Goal: Task Accomplishment & Management: Manage account settings

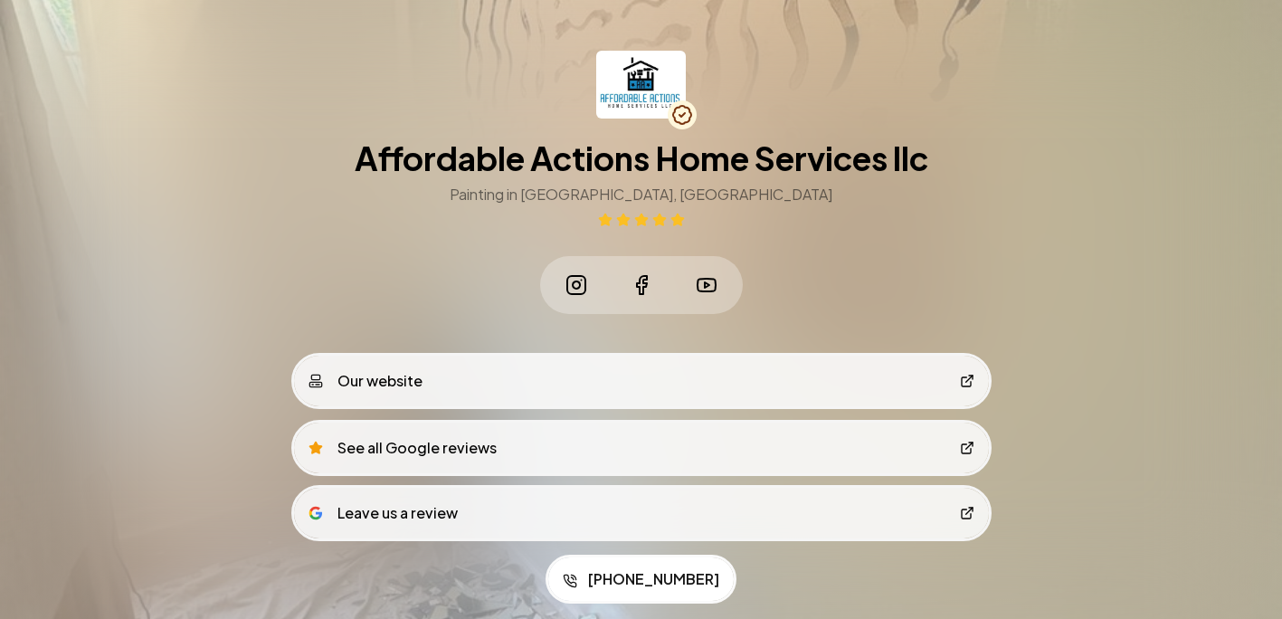
click at [603, 395] on link "Our website" at bounding box center [641, 381] width 695 height 51
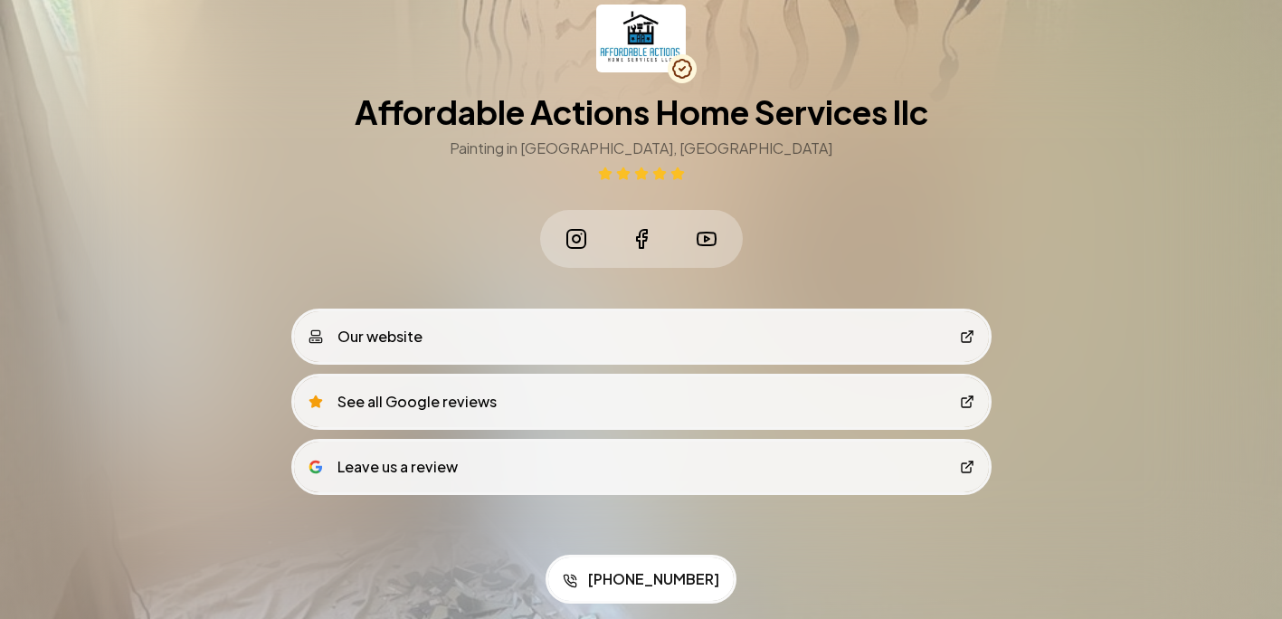
scroll to position [49, 0]
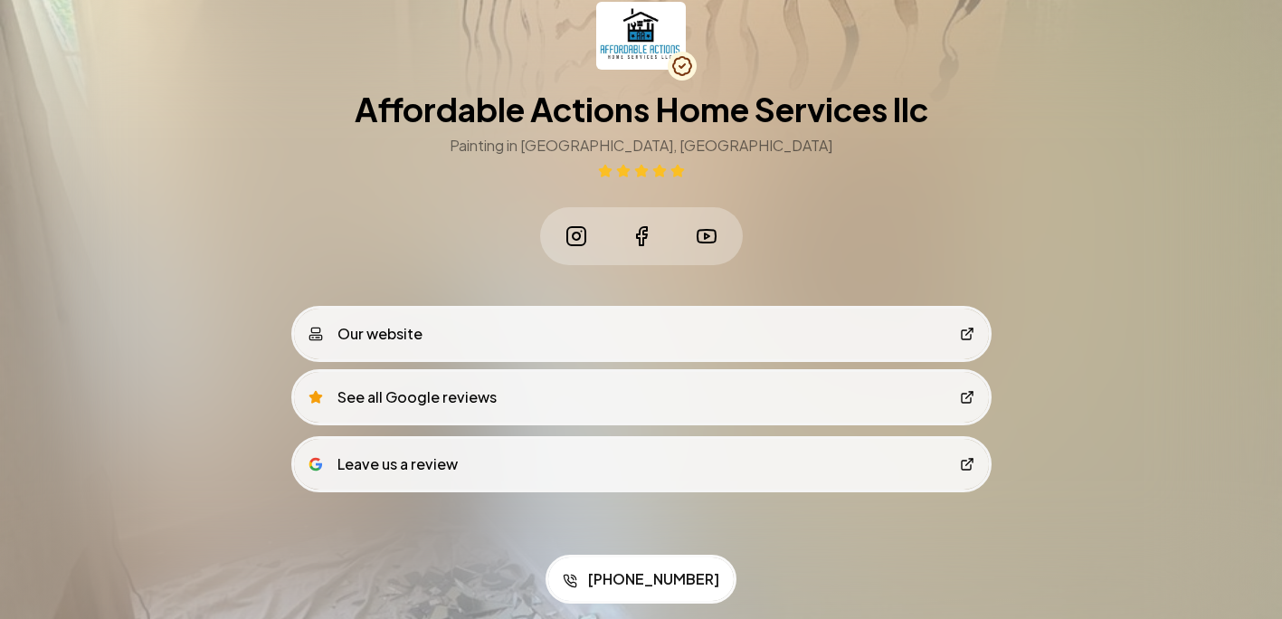
click at [716, 385] on link "See all Google reviews" at bounding box center [641, 397] width 695 height 51
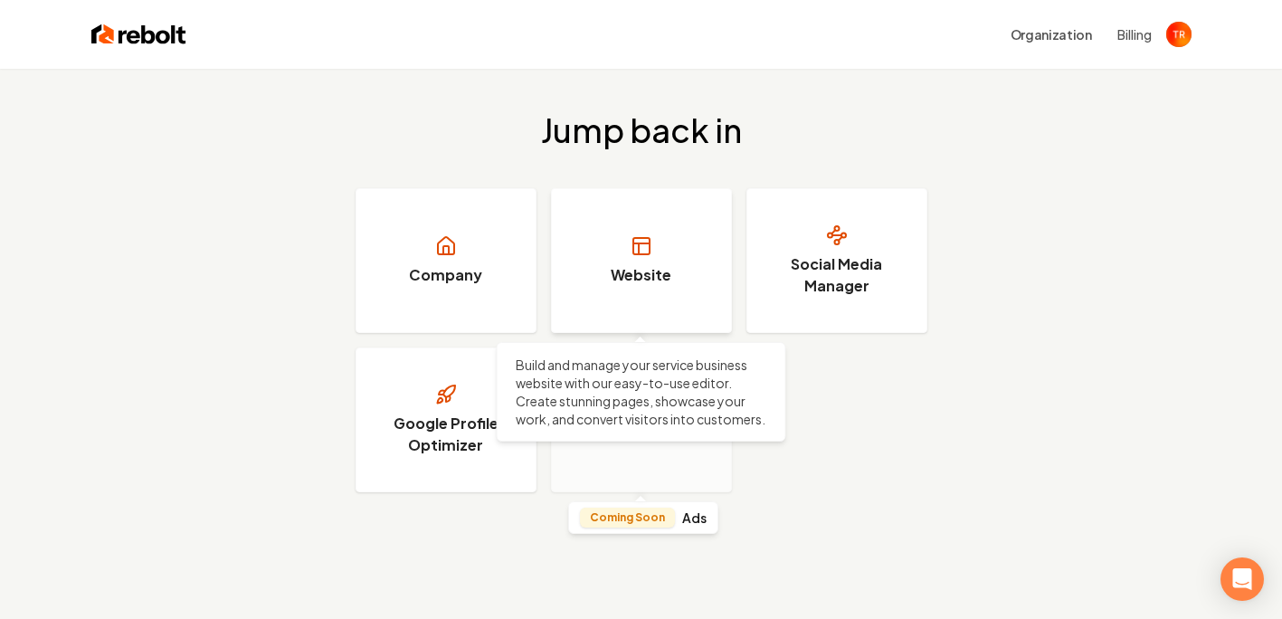
click at [621, 305] on link "Website" at bounding box center [641, 260] width 181 height 145
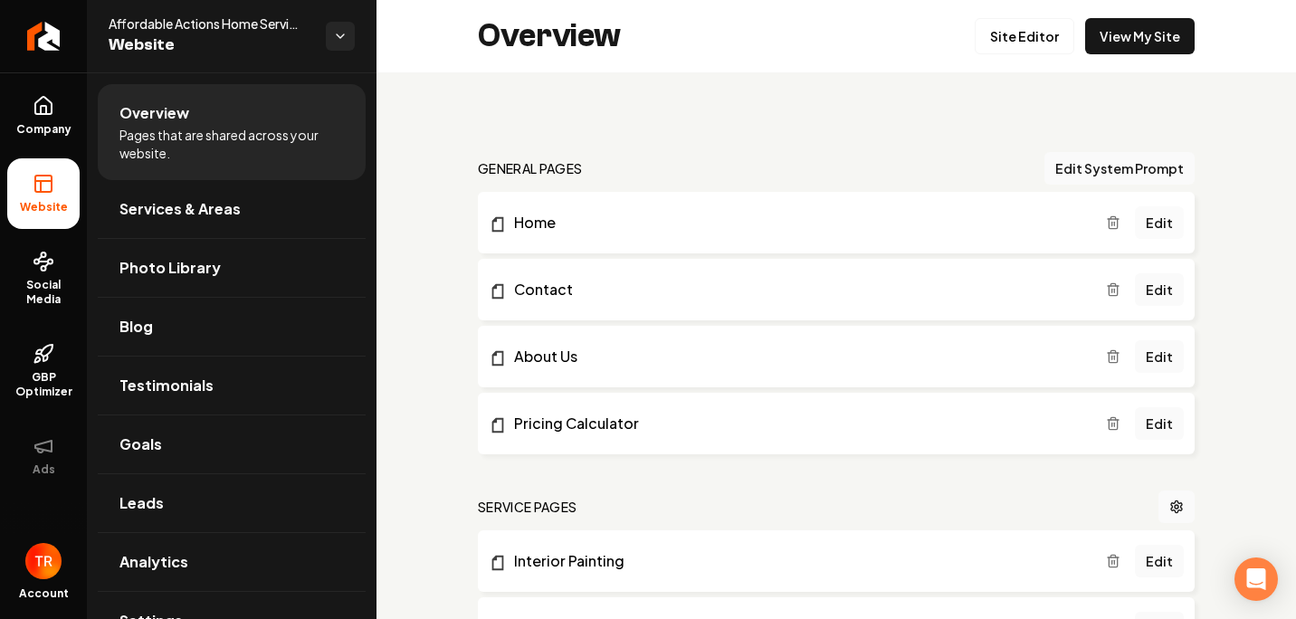
click at [1158, 223] on link "Edit" at bounding box center [1159, 222] width 49 height 33
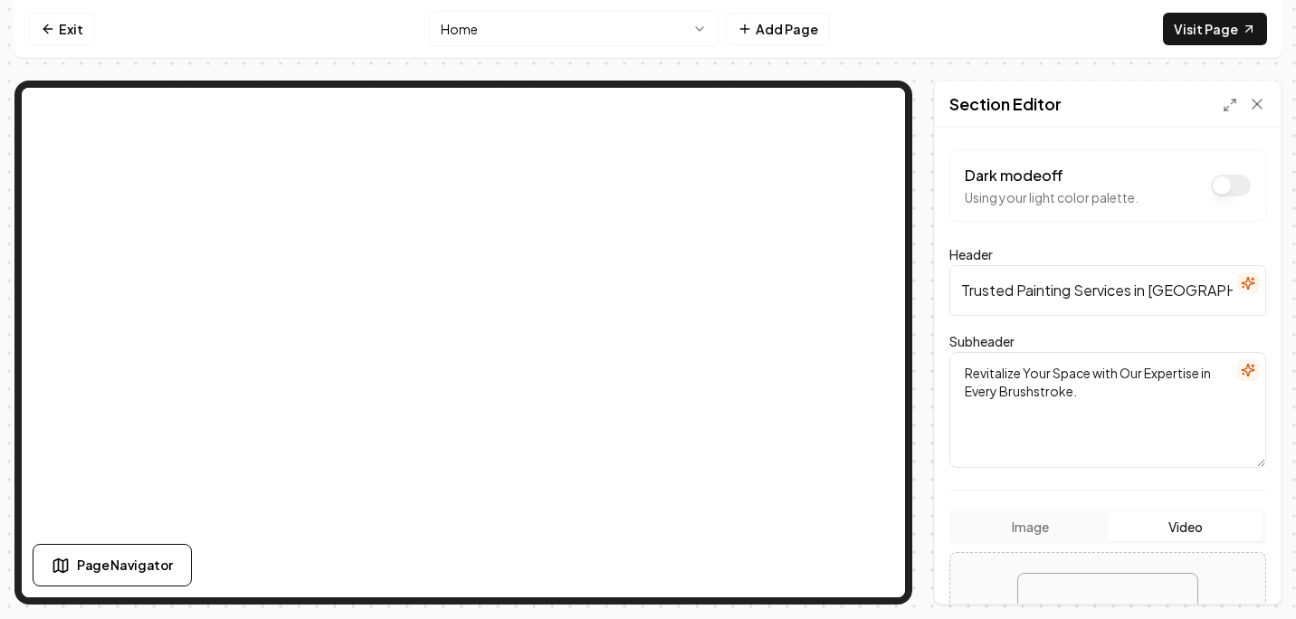
scroll to position [0, 42]
drag, startPoint x: 1146, startPoint y: 290, endPoint x: 1241, endPoint y: 280, distance: 94.5
click at [1241, 280] on div "Header Trusted Painting Services in St. Augustine, FL" at bounding box center [1107, 279] width 317 height 72
type input "Trusted Painting Services in all North Florida"
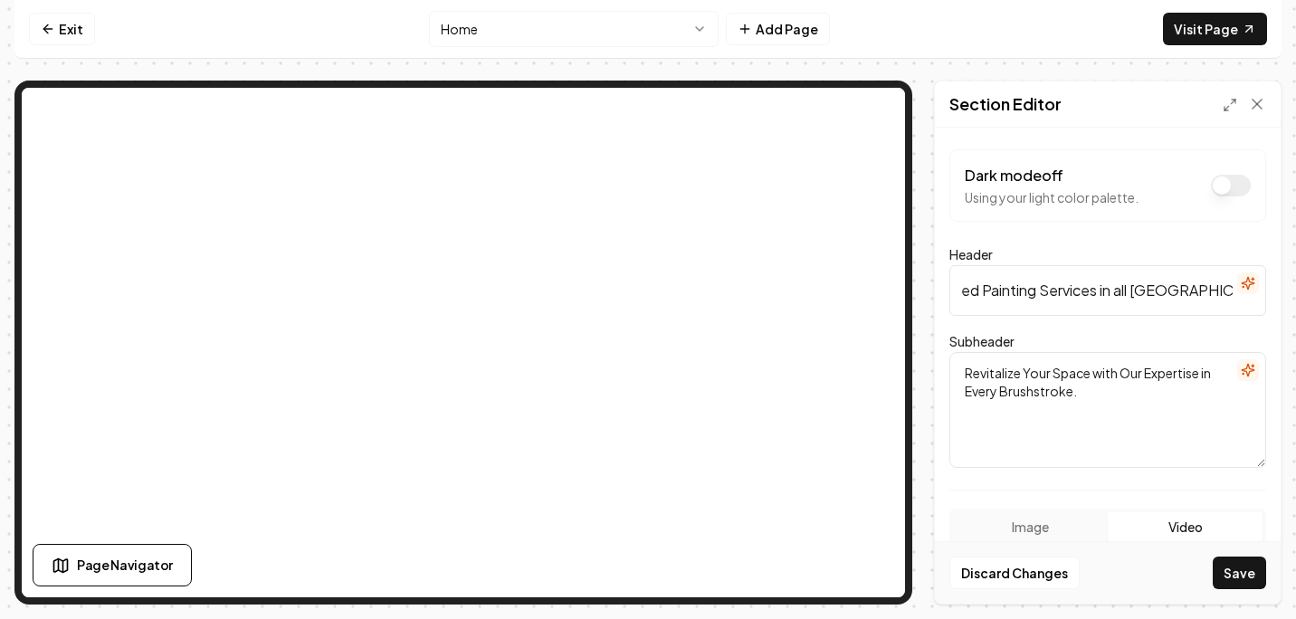
scroll to position [0, 0]
click at [1245, 568] on button "Save" at bounding box center [1238, 572] width 53 height 33
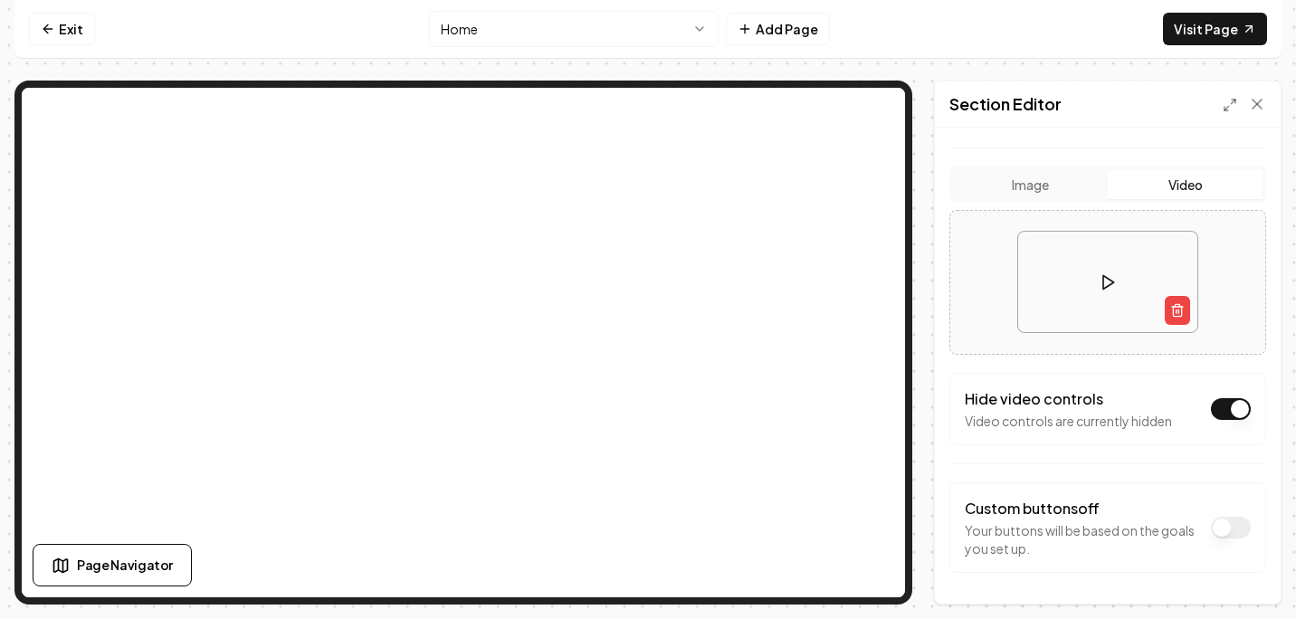
scroll to position [404, 0]
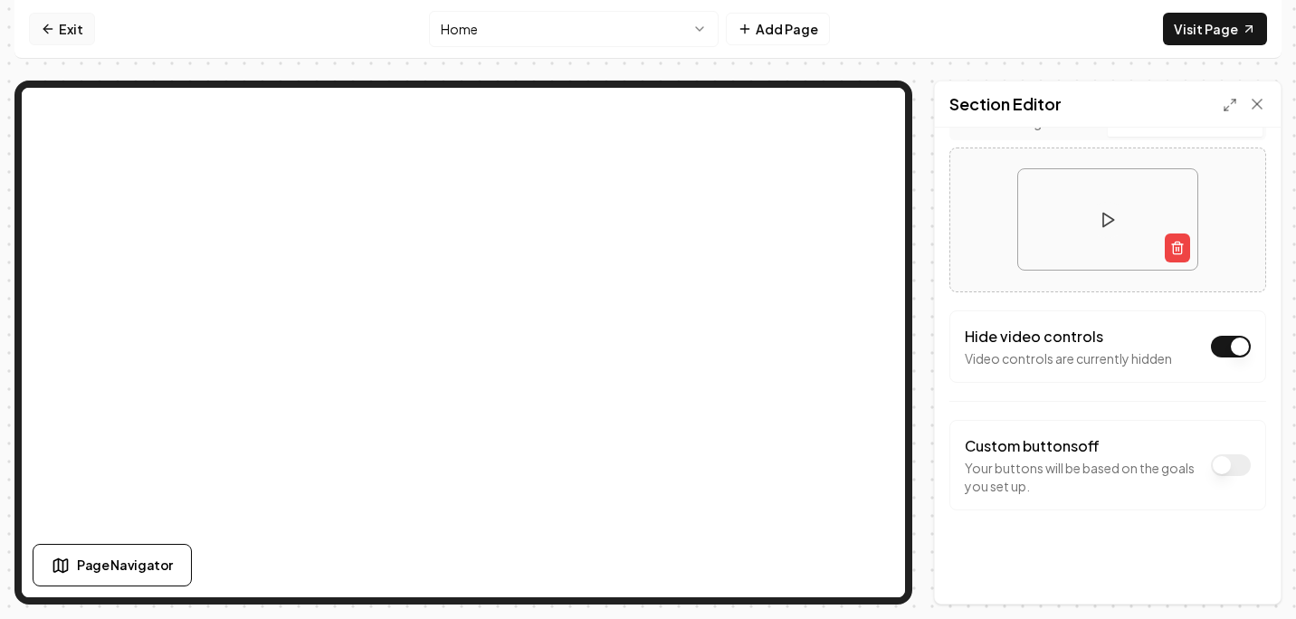
click at [54, 37] on link "Exit" at bounding box center [62, 29] width 66 height 33
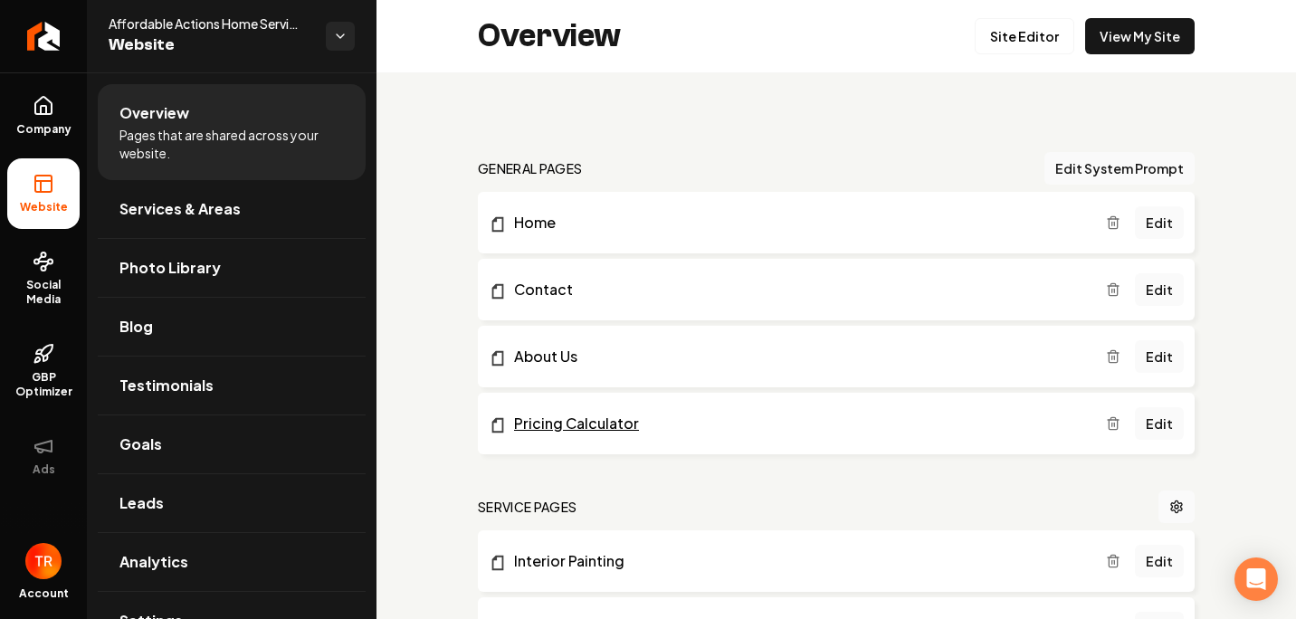
click at [582, 430] on link "Pricing Calculator" at bounding box center [797, 424] width 617 height 22
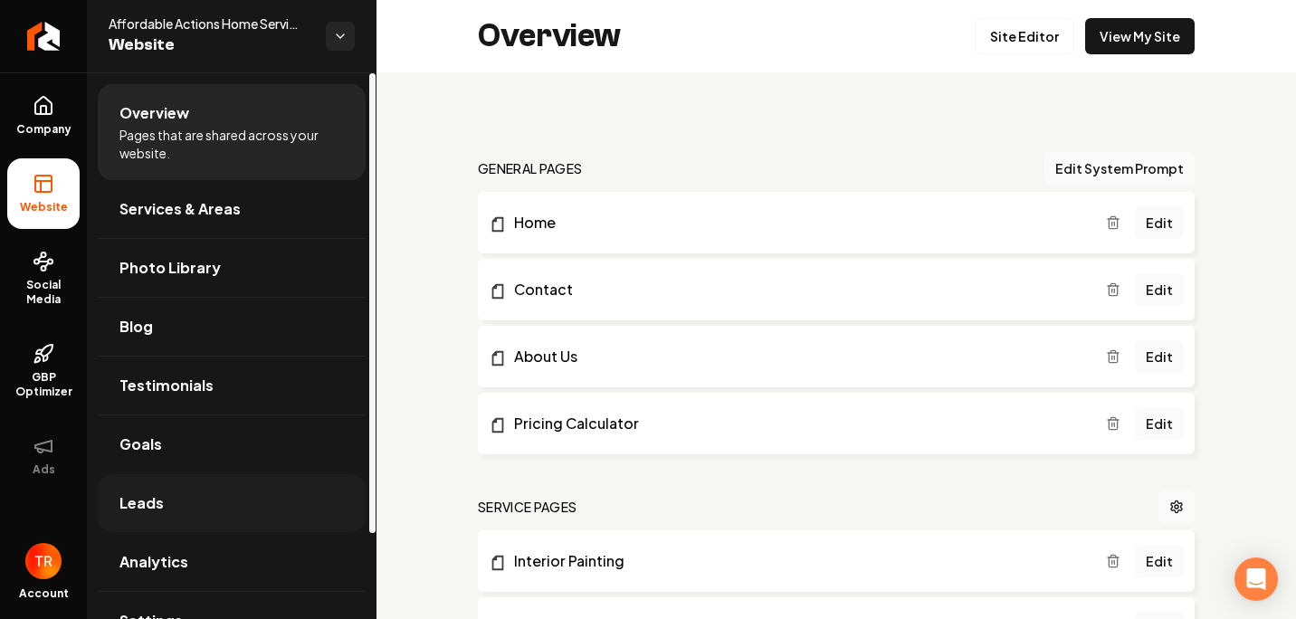
click at [157, 499] on span "Leads" at bounding box center [141, 503] width 44 height 22
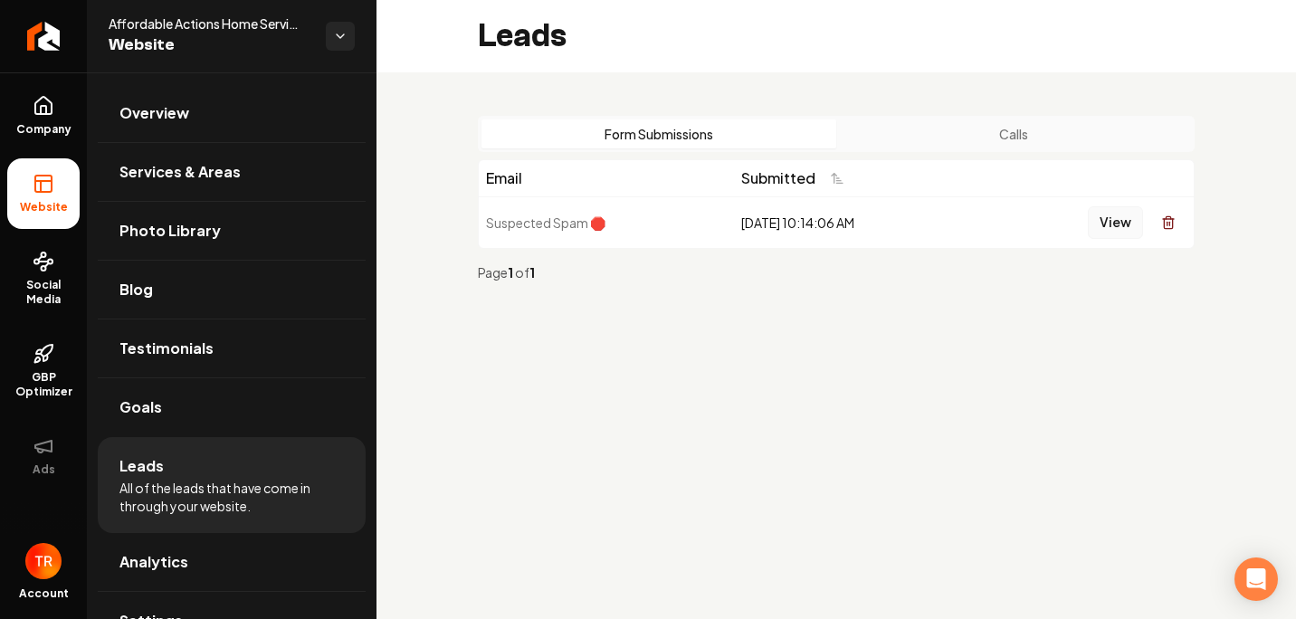
click at [1104, 231] on button "View" at bounding box center [1115, 222] width 55 height 33
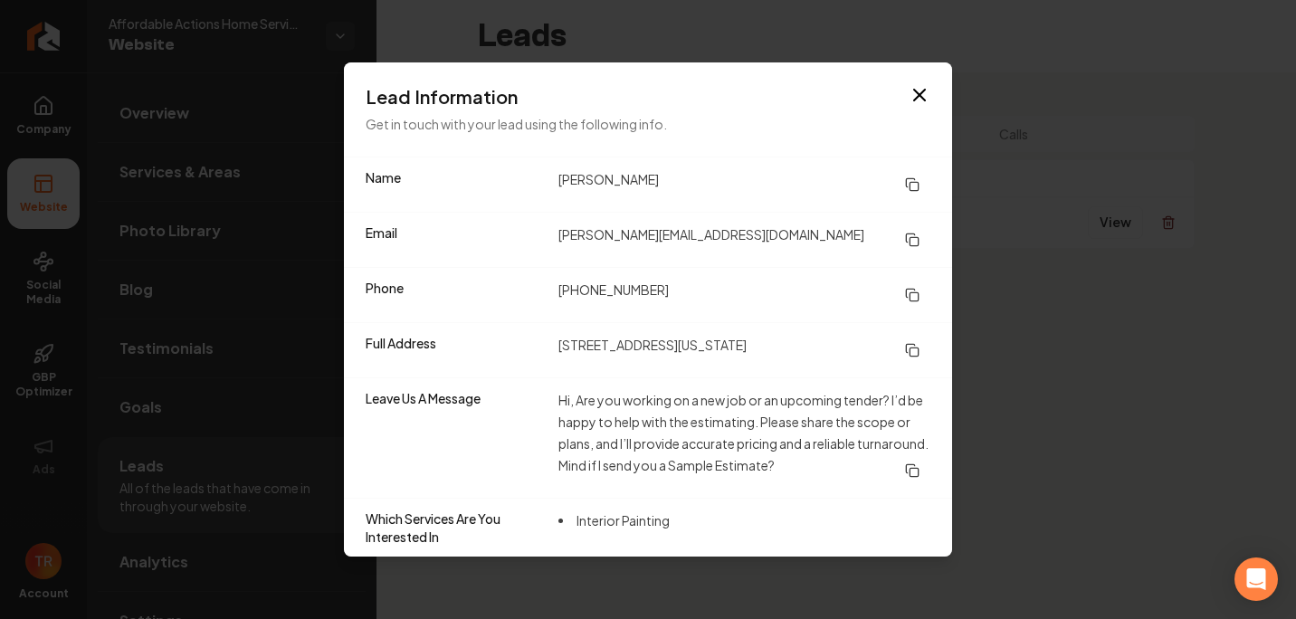
click at [914, 100] on icon "button" at bounding box center [919, 95] width 11 height 11
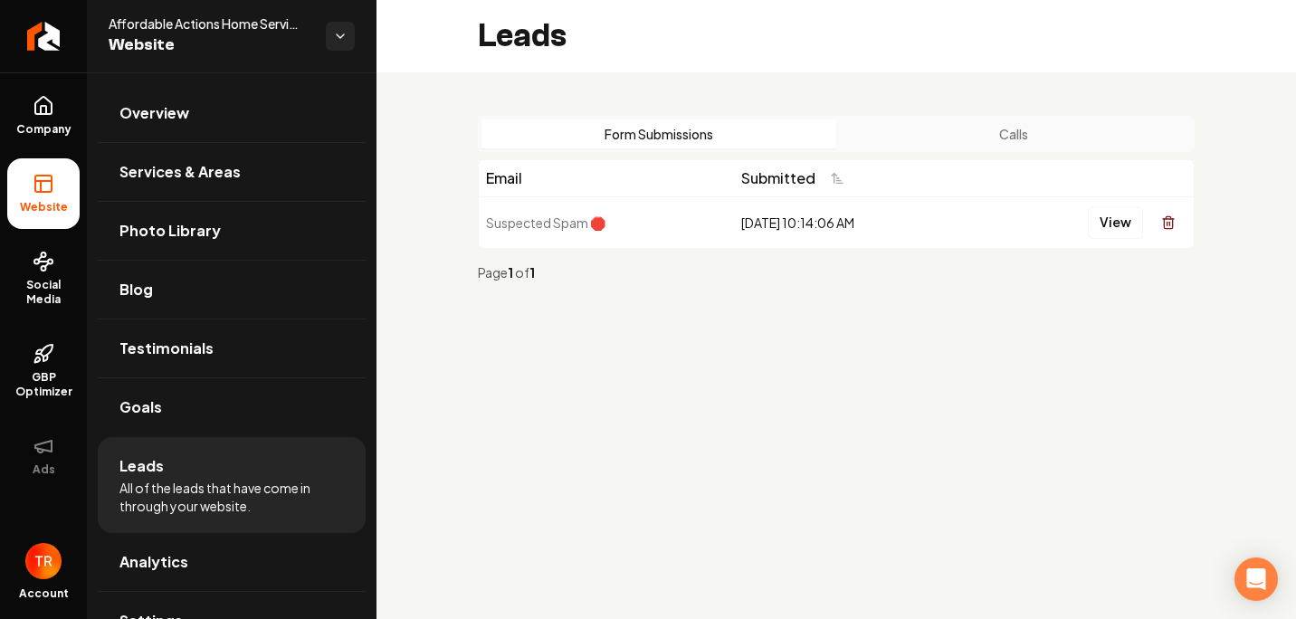
click at [677, 359] on main "Leads Form Submissions Calls Email Submitted Suspected Spam 🛑 9/22/2025, 10:14:…" at bounding box center [835, 309] width 919 height 619
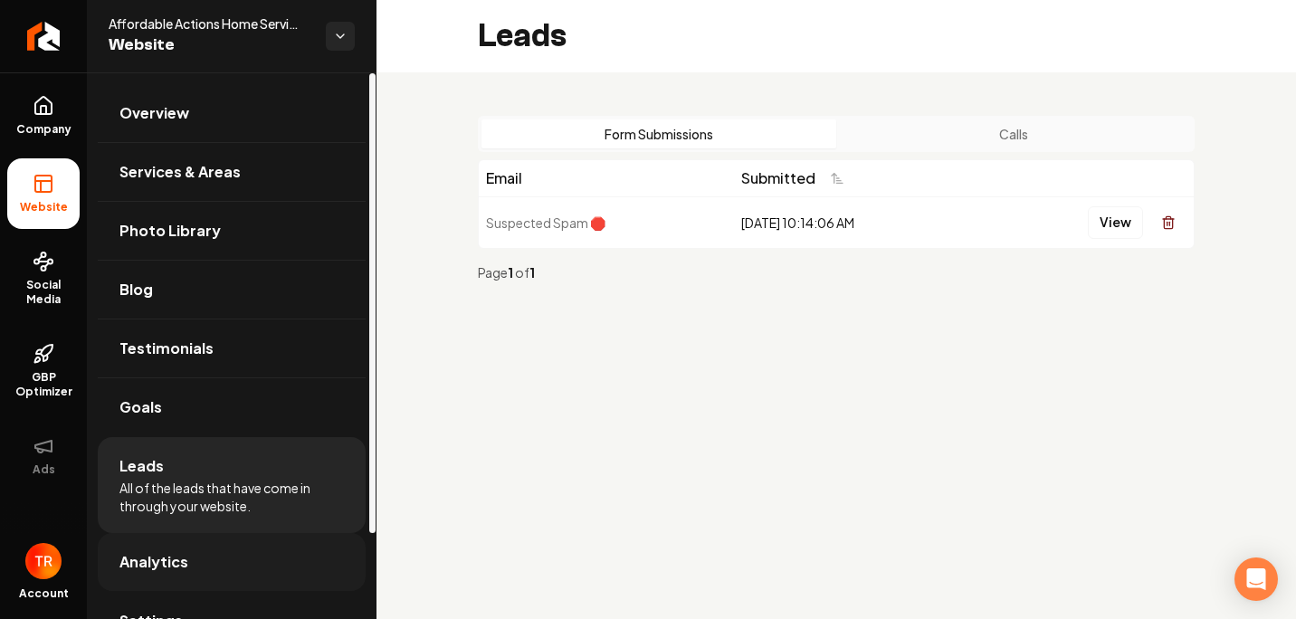
click at [271, 560] on link "Analytics" at bounding box center [232, 562] width 268 height 58
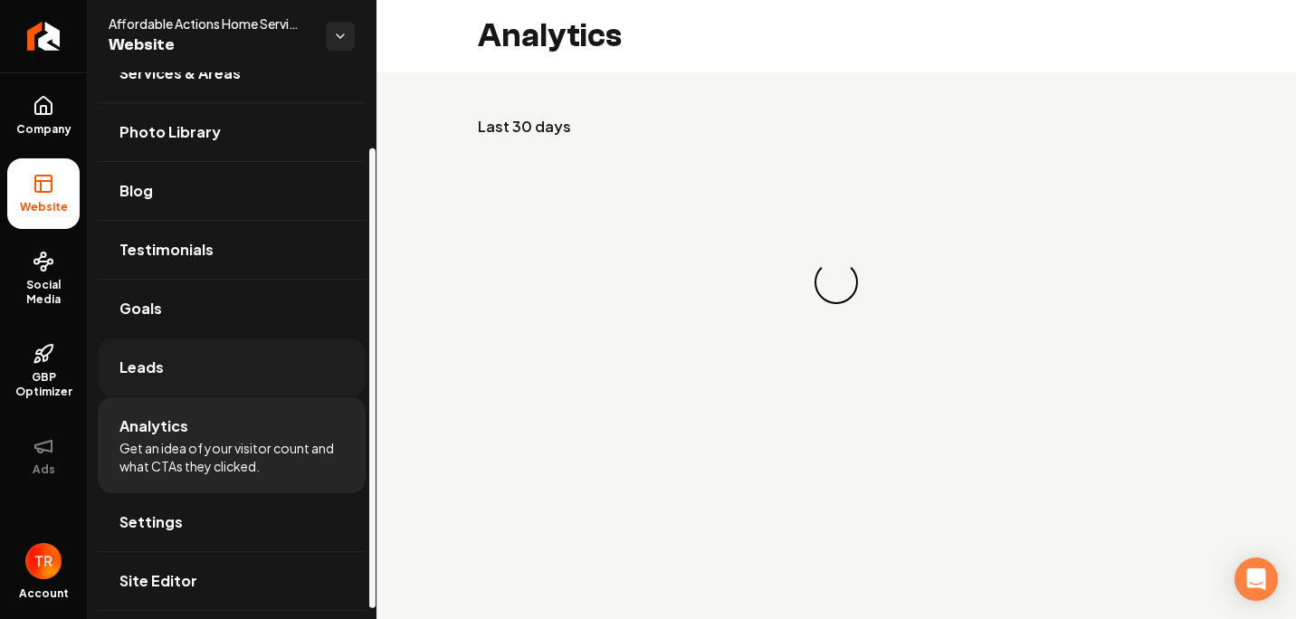
scroll to position [101, 0]
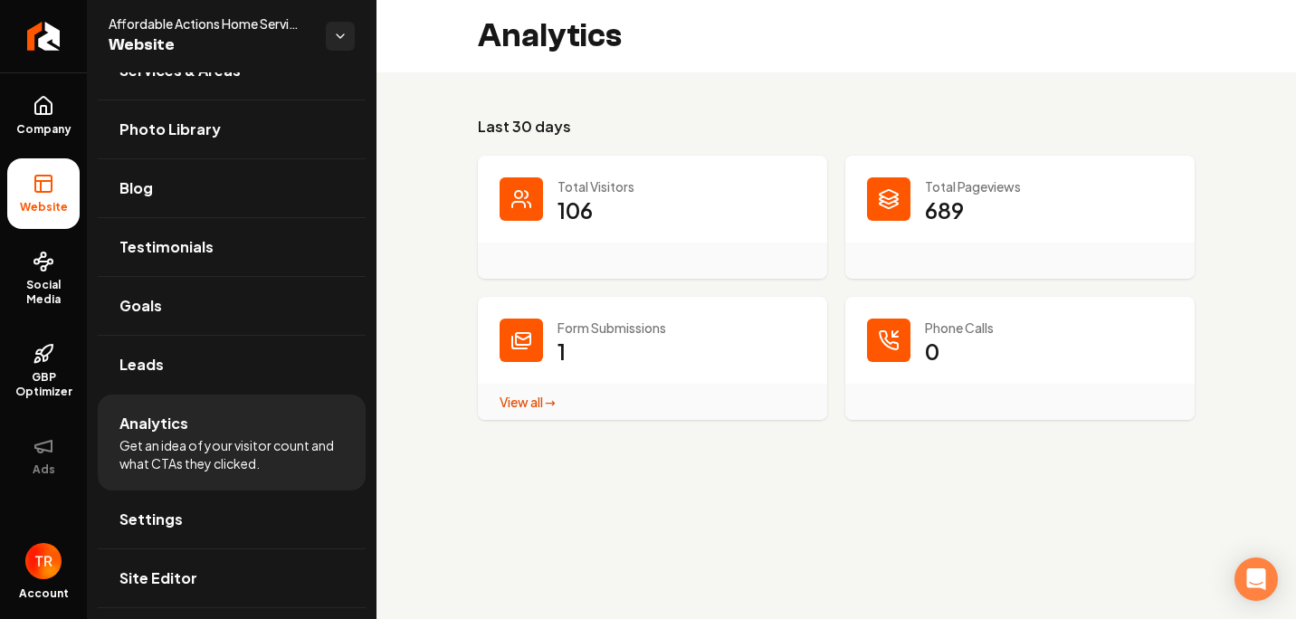
click at [604, 386] on div "View all → Form Submissions stats" at bounding box center [652, 402] width 349 height 36
click at [528, 407] on link "View all → Form Submissions stats" at bounding box center [527, 402] width 56 height 16
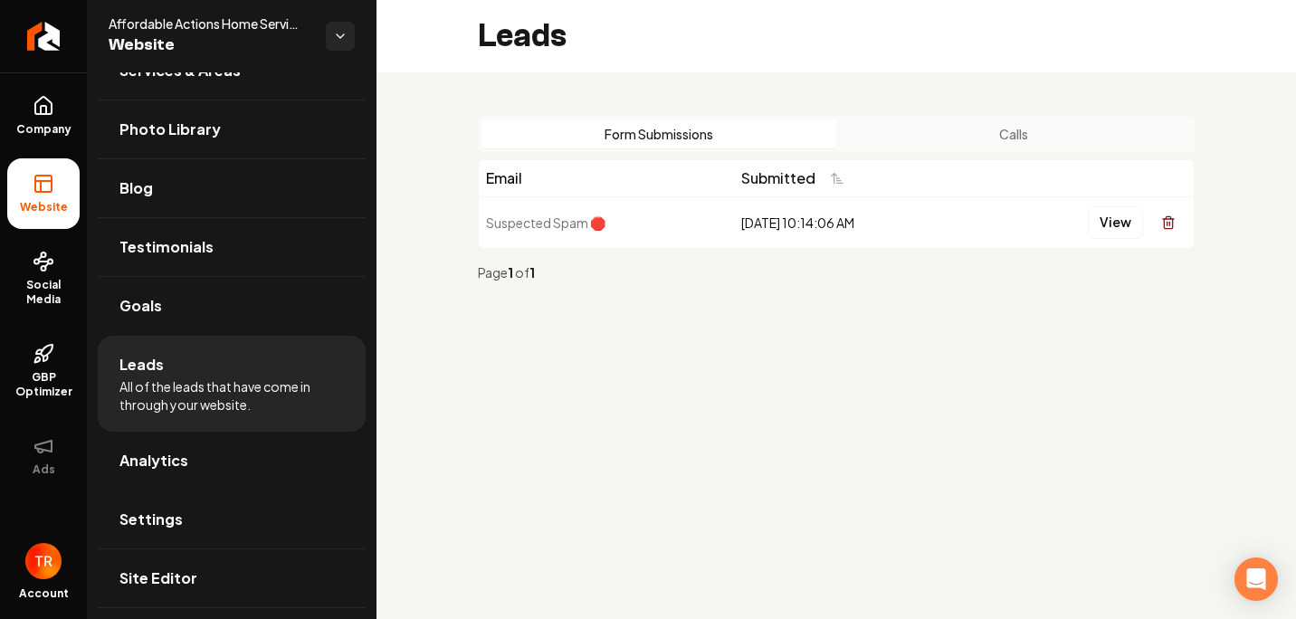
click at [618, 298] on div "Form Submissions Calls Email Submitted Suspected Spam 🛑 9/22/2025, 10:14:06 AM …" at bounding box center [835, 205] width 919 height 267
click at [553, 403] on main "Leads Form Submissions Calls Email Submitted Suspected Spam 🛑 9/22/2025, 10:14:…" at bounding box center [835, 309] width 919 height 619
click at [464, 259] on div "Form Submissions Calls Email Submitted Suspected Spam 🛑 9/22/2025, 10:14:06 AM …" at bounding box center [835, 205] width 919 height 267
click at [512, 311] on div "Form Submissions Calls Email Submitted Suspected Spam 🛑 9/22/2025, 10:14:06 AM …" at bounding box center [835, 205] width 919 height 267
click at [1133, 220] on button "View" at bounding box center [1115, 222] width 55 height 33
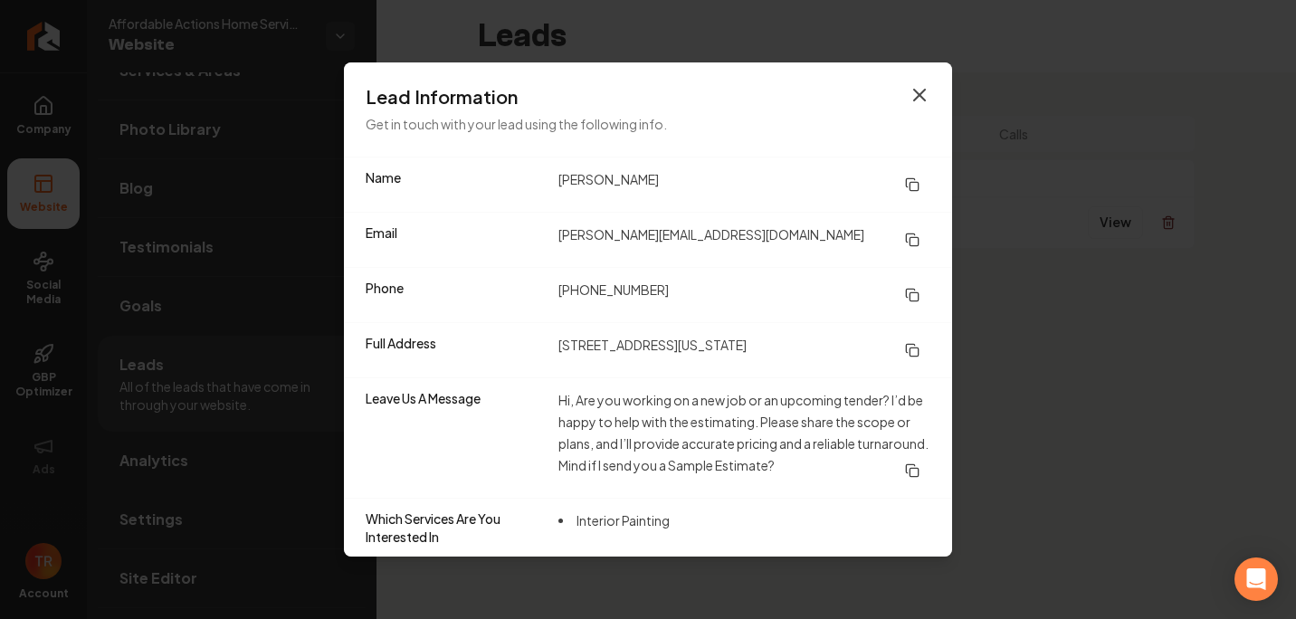
click at [908, 97] on icon "button" at bounding box center [919, 95] width 22 height 22
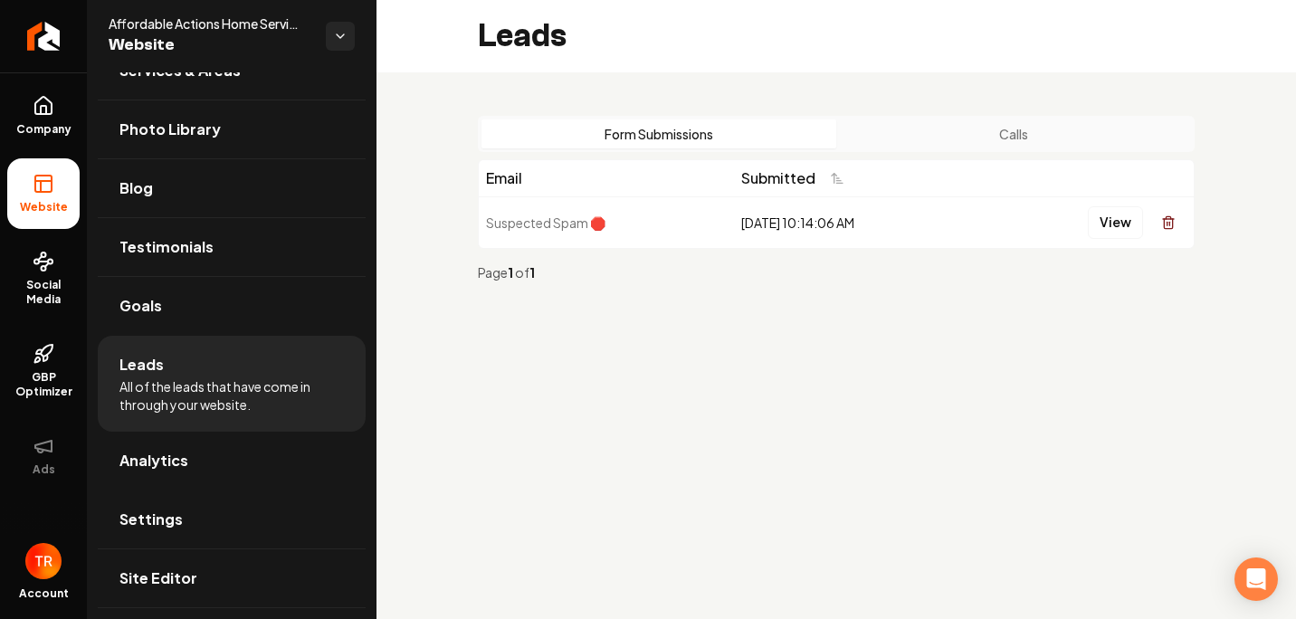
click at [707, 328] on div "Form Submissions Calls Email Submitted Suspected Spam 🛑 9/22/2025, 10:14:06 AM …" at bounding box center [835, 205] width 919 height 267
click at [1108, 223] on button "View" at bounding box center [1115, 222] width 55 height 33
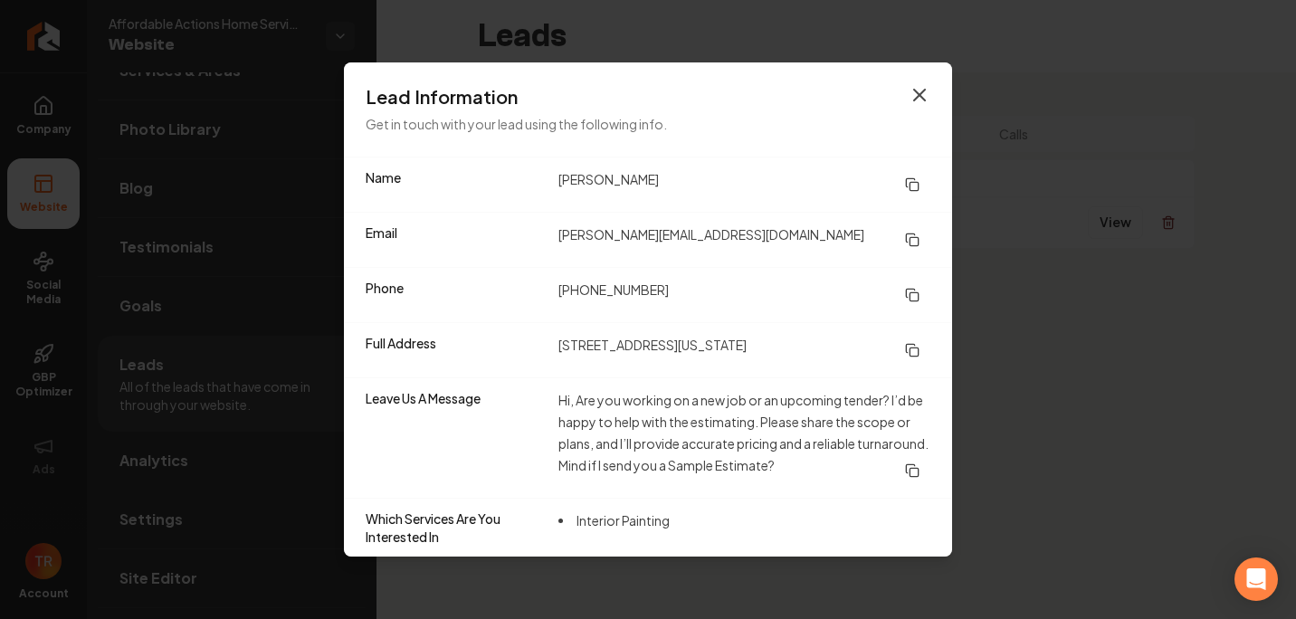
click at [927, 104] on icon "button" at bounding box center [919, 95] width 22 height 22
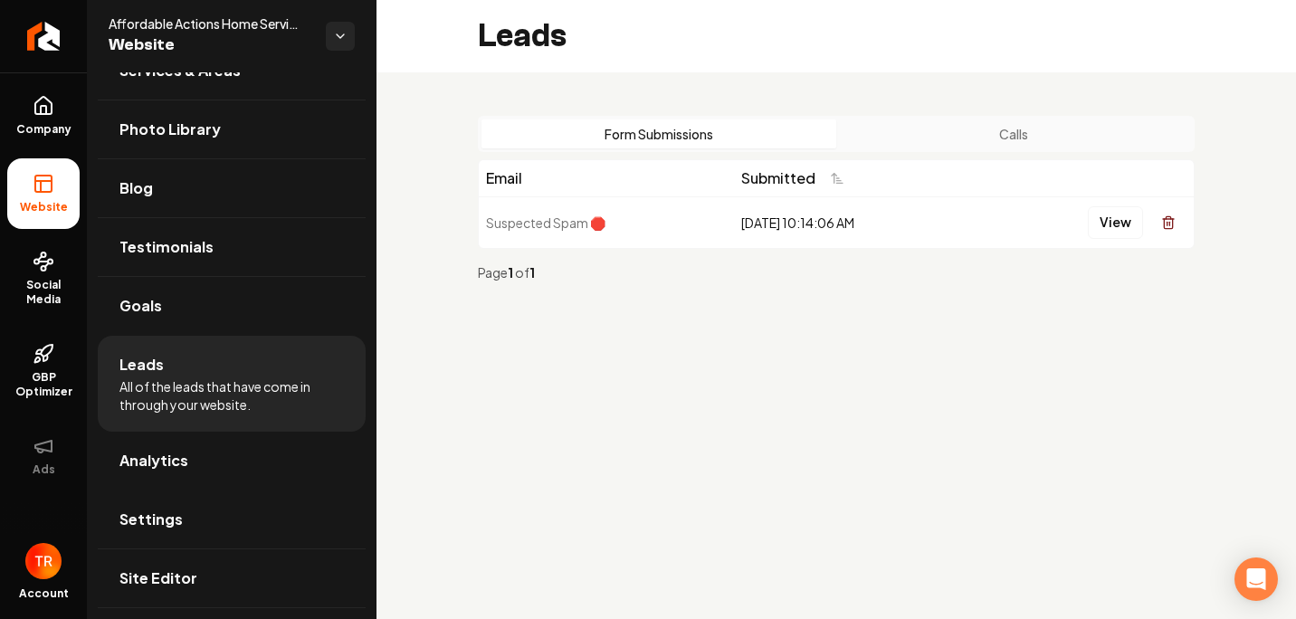
click at [850, 351] on main "Leads Form Submissions Calls Email Submitted Suspected Spam 🛑 9/22/2025, 10:14:…" at bounding box center [835, 309] width 919 height 619
click at [431, 288] on div "Form Submissions Calls Email Submitted Suspected Spam 🛑 9/22/2025, 10:14:06 AM …" at bounding box center [835, 205] width 919 height 267
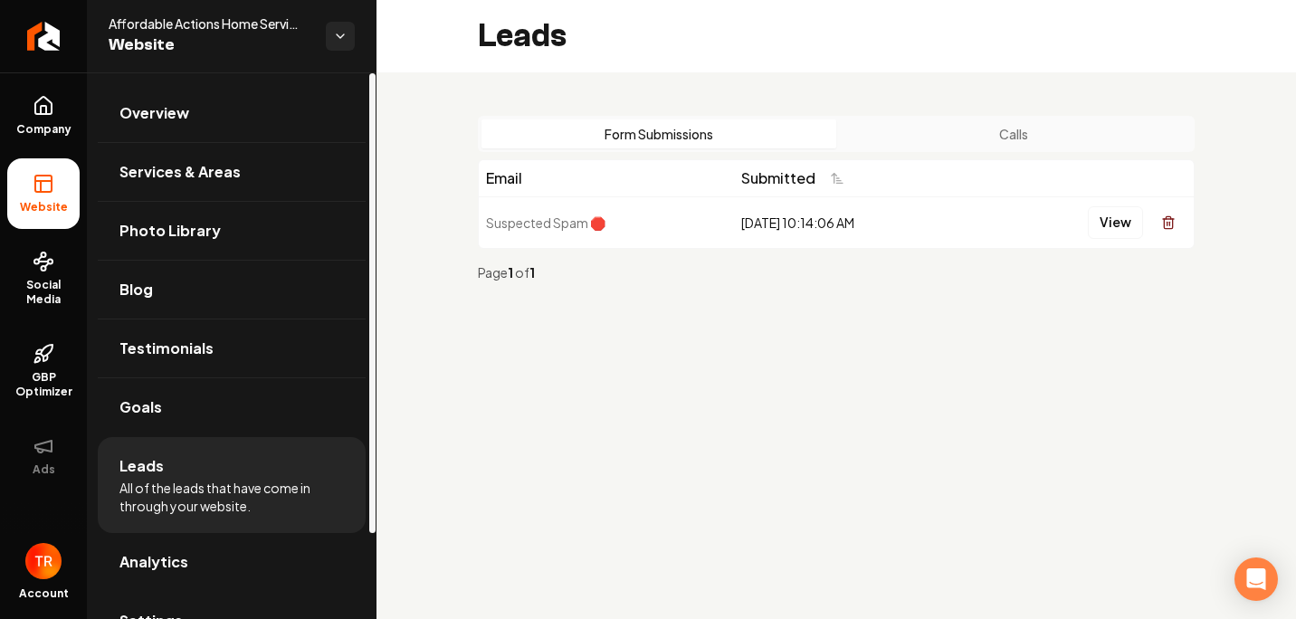
click at [459, 246] on div "Form Submissions Calls Email Submitted Suspected Spam 🛑 9/22/2025, 10:14:06 AM …" at bounding box center [835, 205] width 919 height 267
click at [144, 233] on span "Photo Library" at bounding box center [169, 231] width 101 height 22
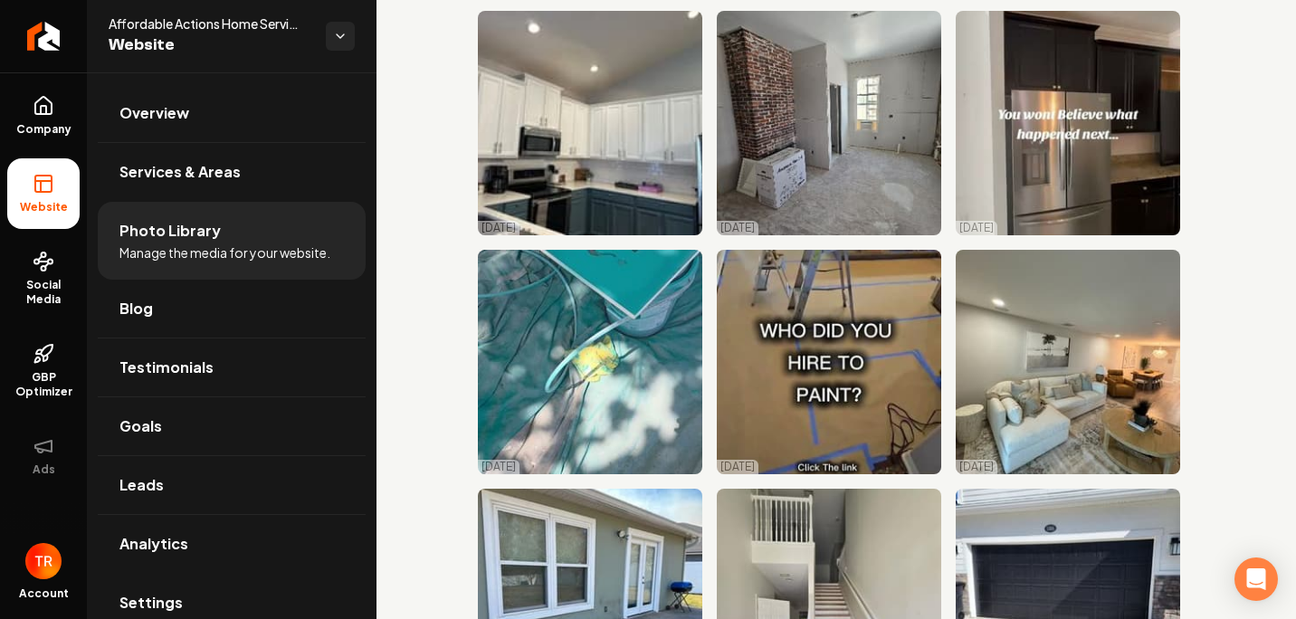
scroll to position [7728, 0]
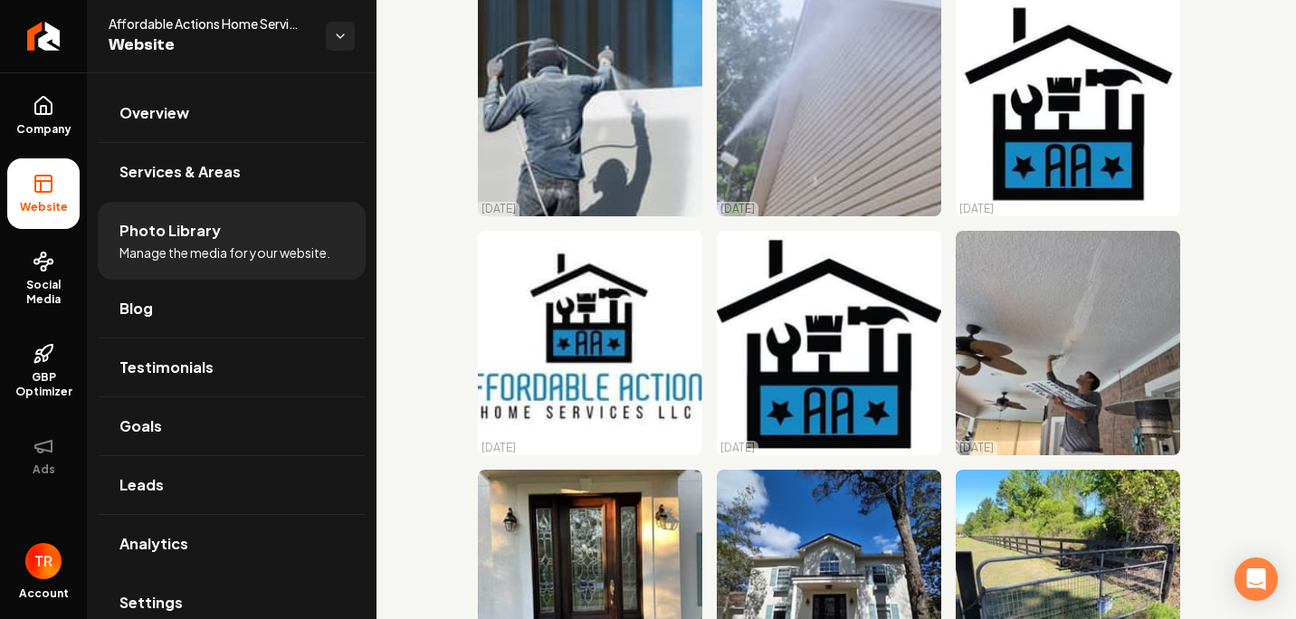
drag, startPoint x: 1228, startPoint y: 127, endPoint x: 1210, endPoint y: 159, distance: 37.3
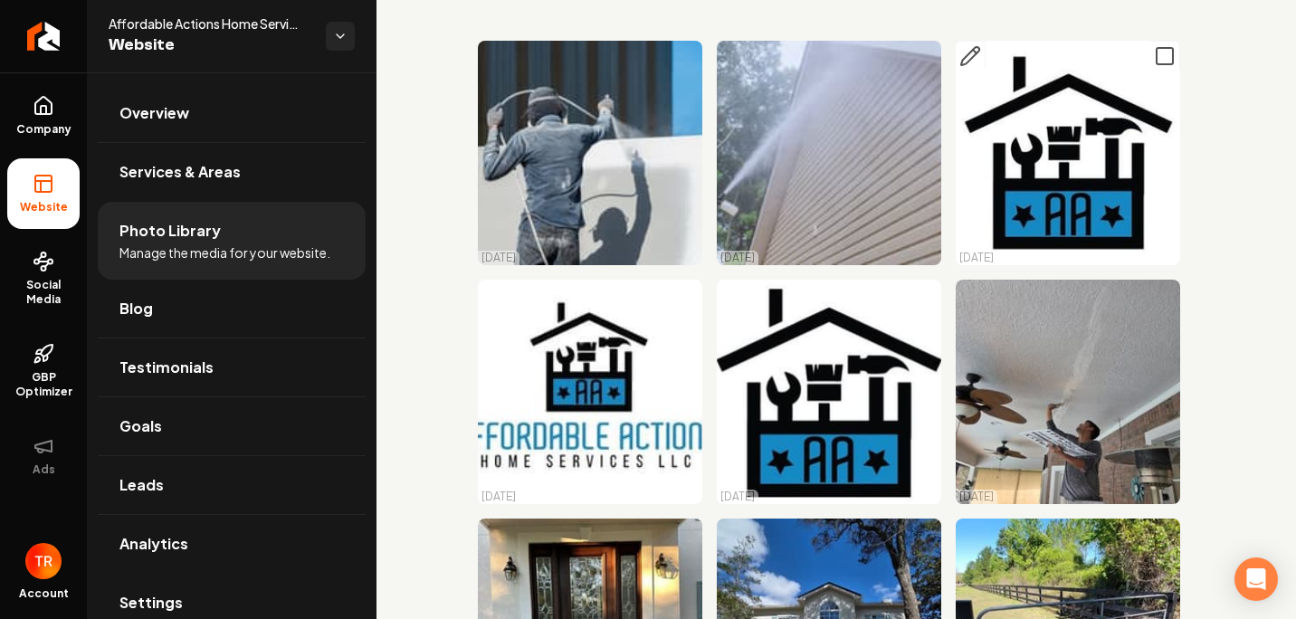
scroll to position [0, 0]
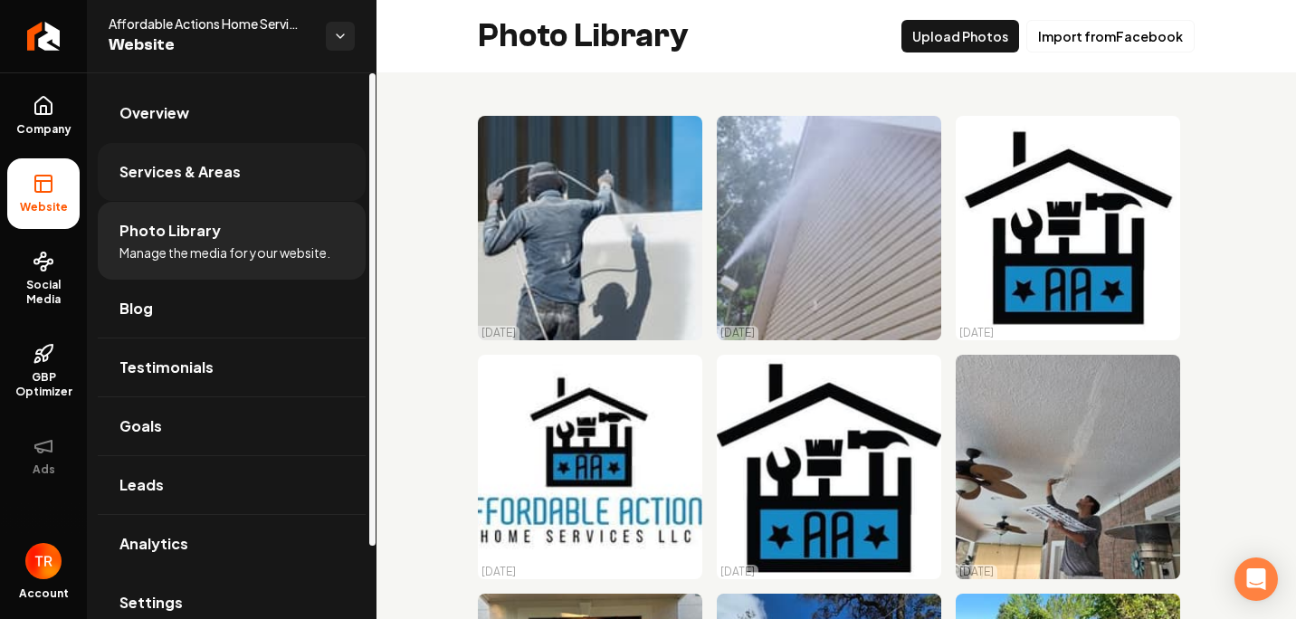
click at [140, 171] on span "Services & Areas" at bounding box center [179, 172] width 121 height 22
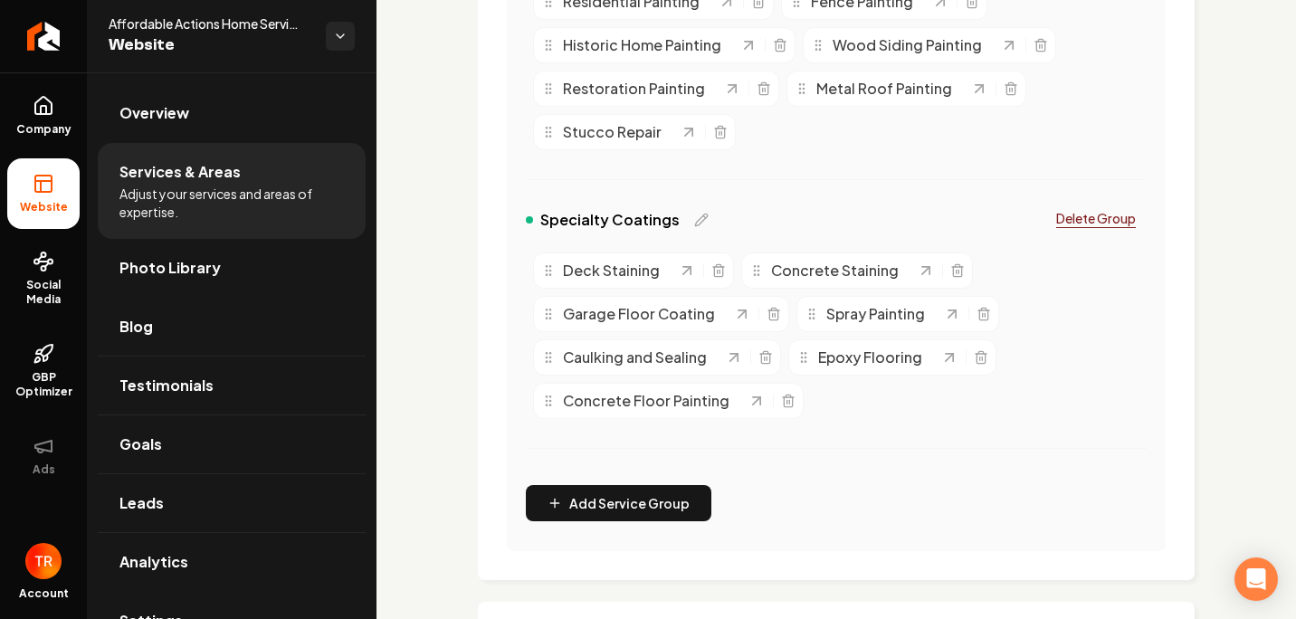
scroll to position [1073, 0]
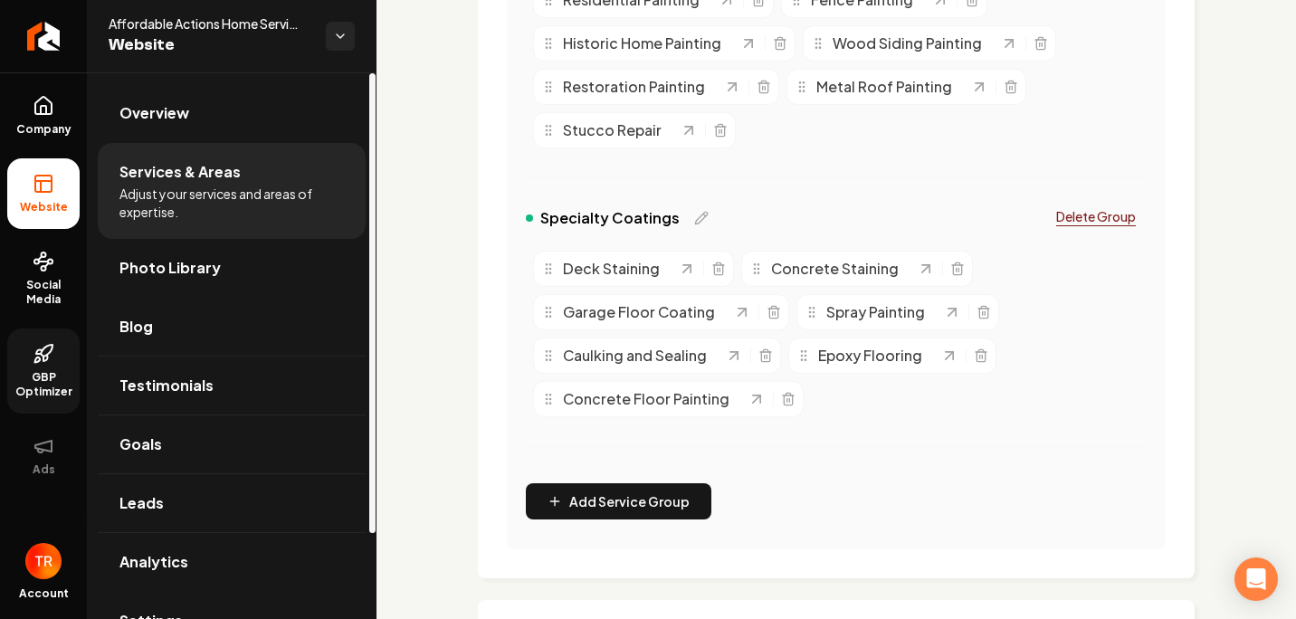
click at [29, 367] on link "GBP Optimizer" at bounding box center [43, 370] width 72 height 85
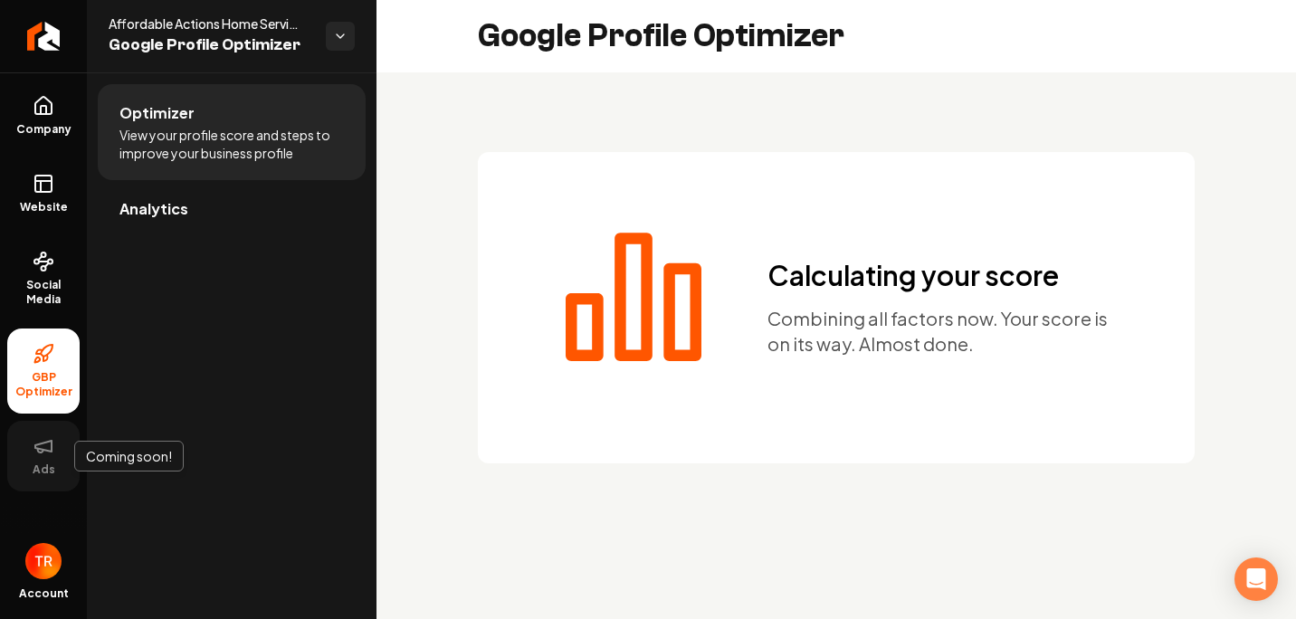
click at [40, 453] on icon at bounding box center [44, 446] width 22 height 22
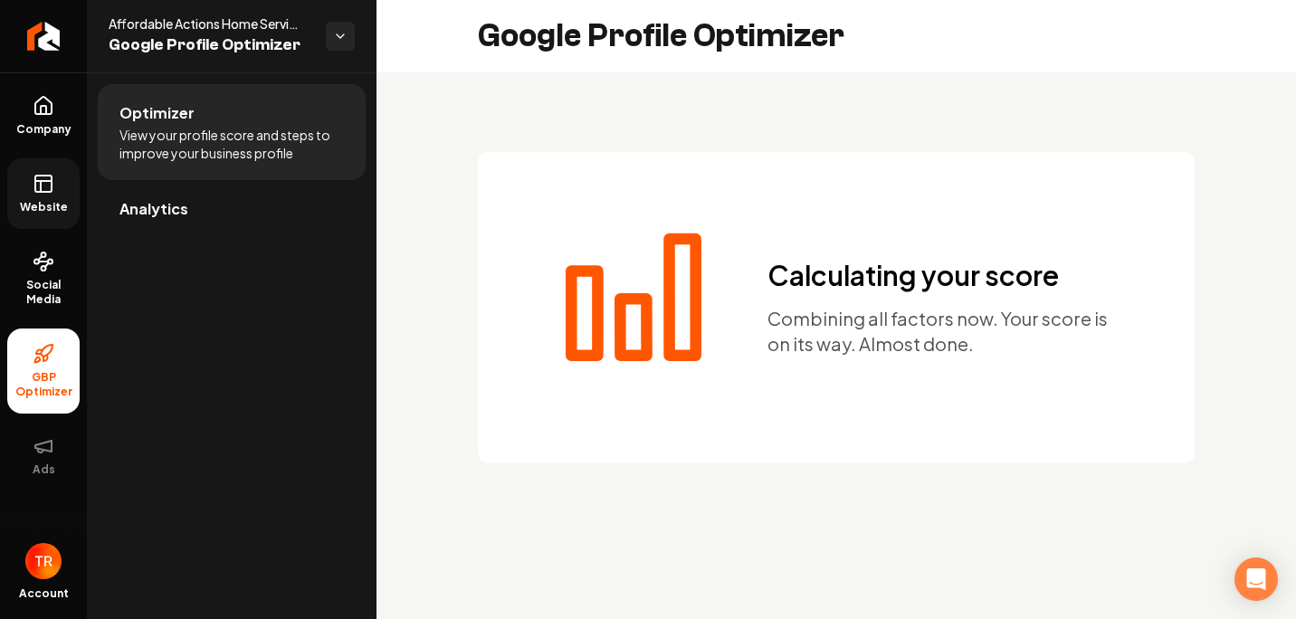
click at [61, 198] on link "Website" at bounding box center [43, 193] width 72 height 71
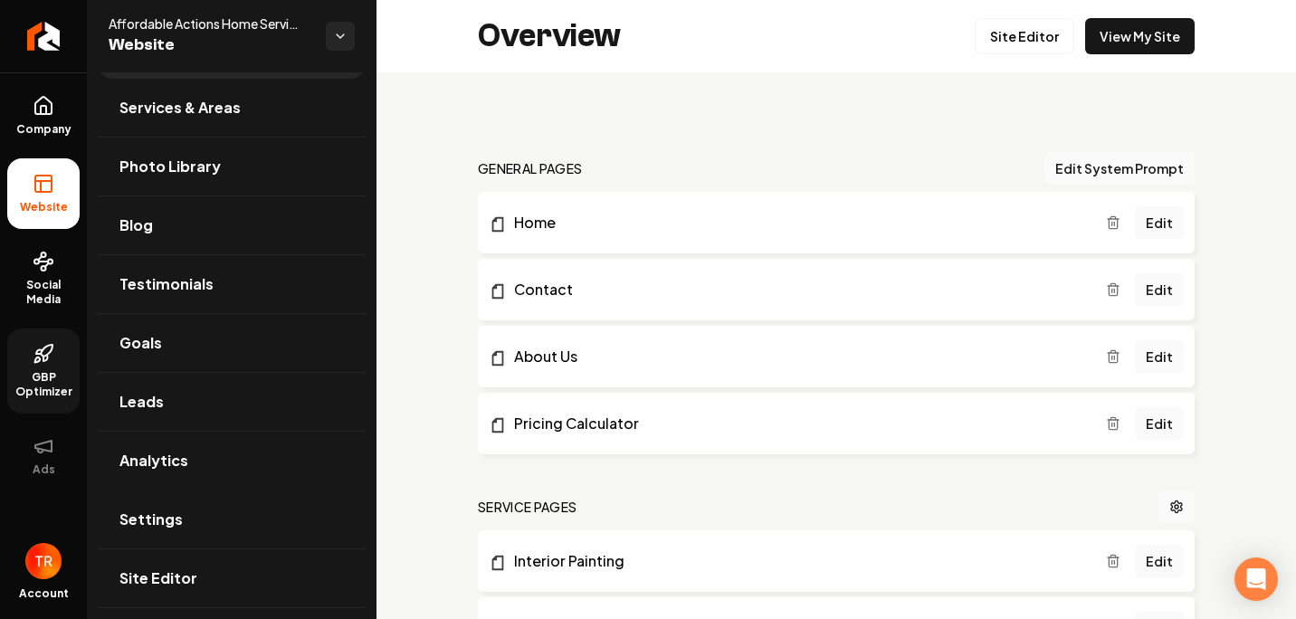
click at [41, 277] on link "Social Media" at bounding box center [43, 278] width 72 height 85
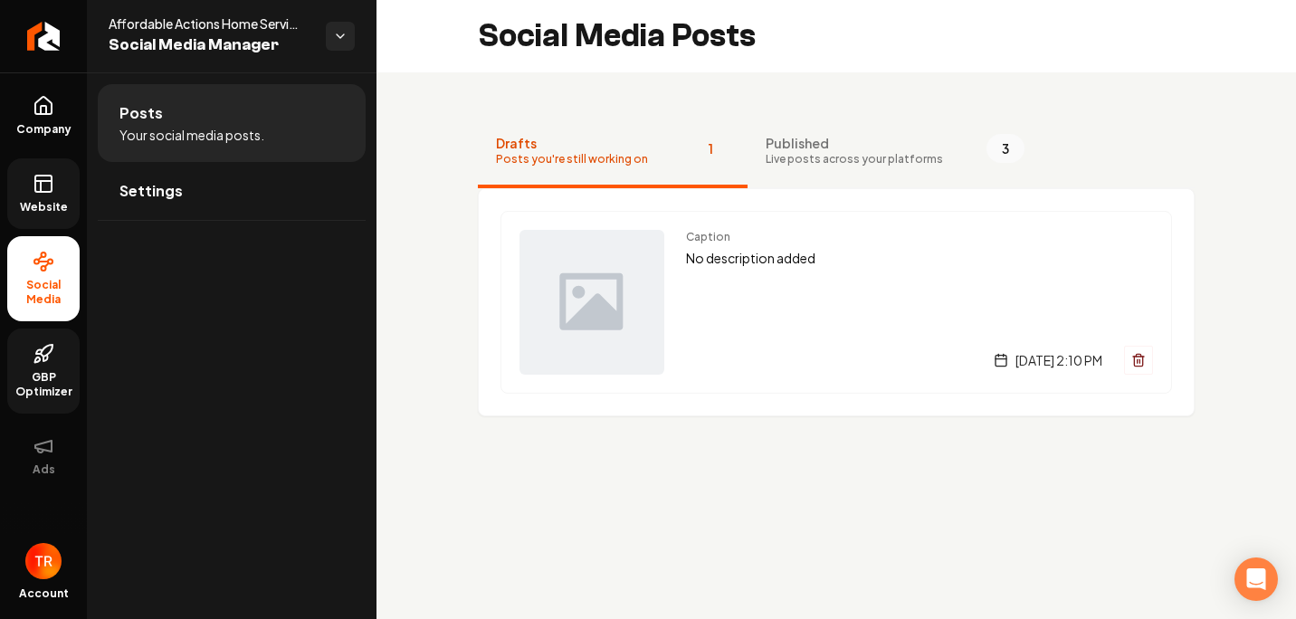
click at [519, 457] on div "Drafts Posts you're still working on 1 Published Live posts across your platfor…" at bounding box center [835, 265] width 919 height 387
click at [763, 170] on button "Published Live posts across your platforms 3" at bounding box center [894, 152] width 295 height 72
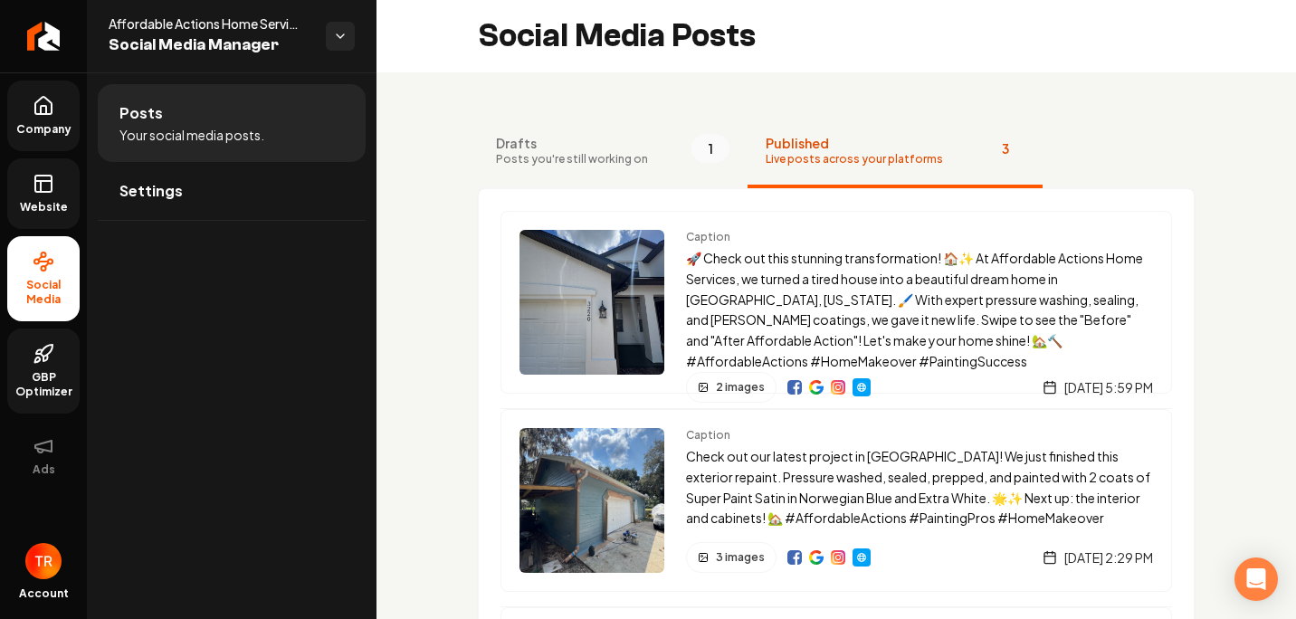
click at [51, 135] on span "Company" at bounding box center [44, 129] width 70 height 14
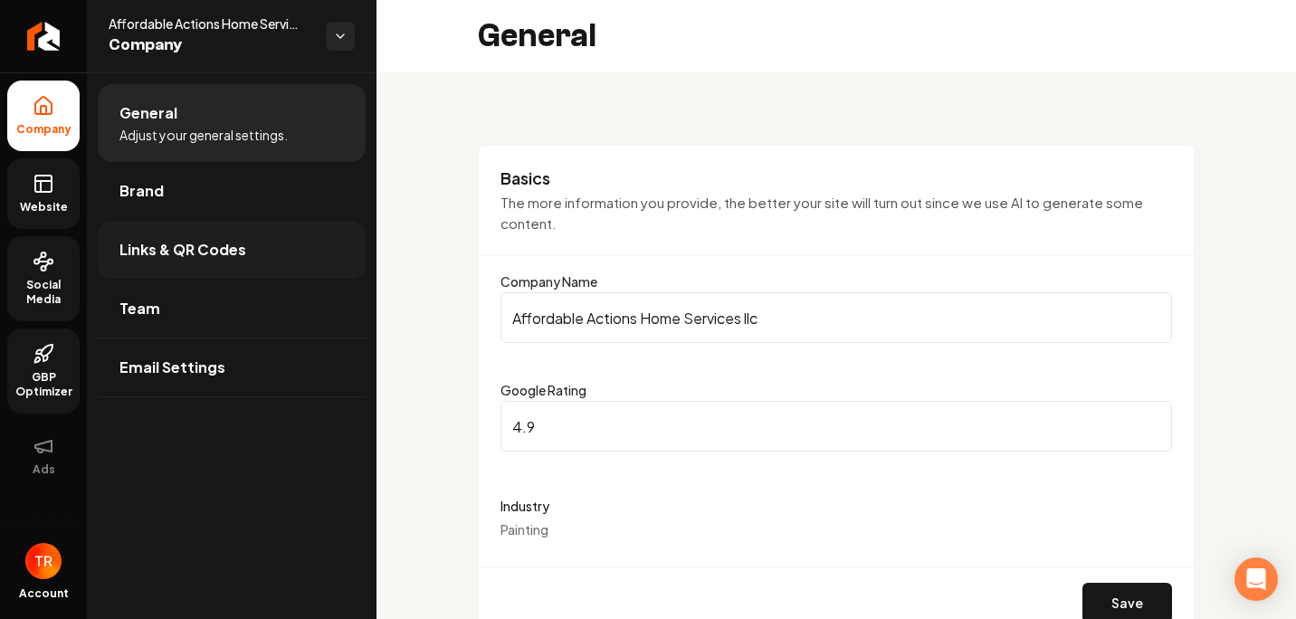
click at [276, 238] on link "Links & QR Codes" at bounding box center [232, 250] width 268 height 58
